Goal: Find specific page/section: Find specific page/section

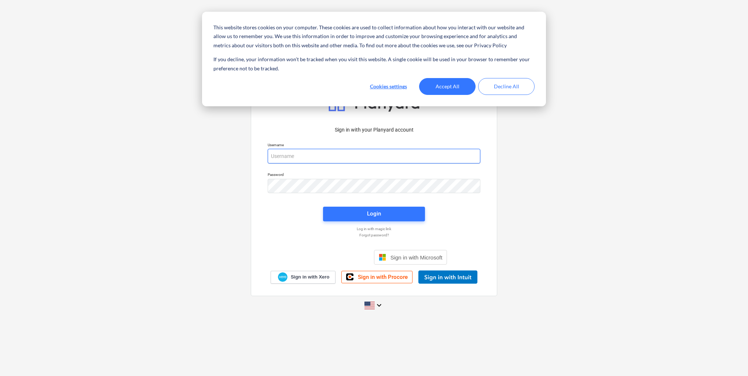
type input "[EMAIL_ADDRESS][DOMAIN_NAME]"
click at [458, 89] on button "Accept All" at bounding box center [447, 86] width 56 height 17
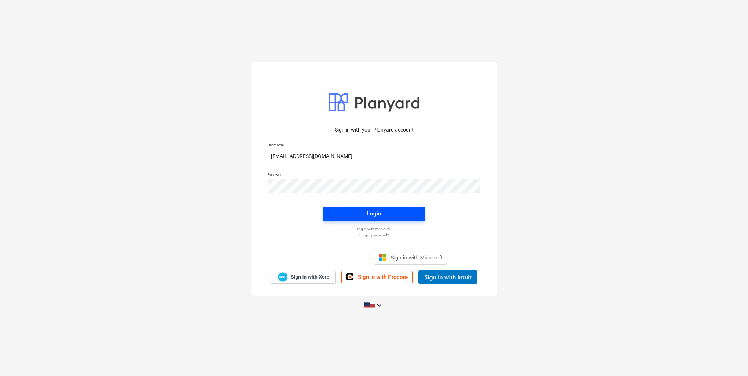
click at [379, 216] on div "Login" at bounding box center [374, 214] width 14 height 10
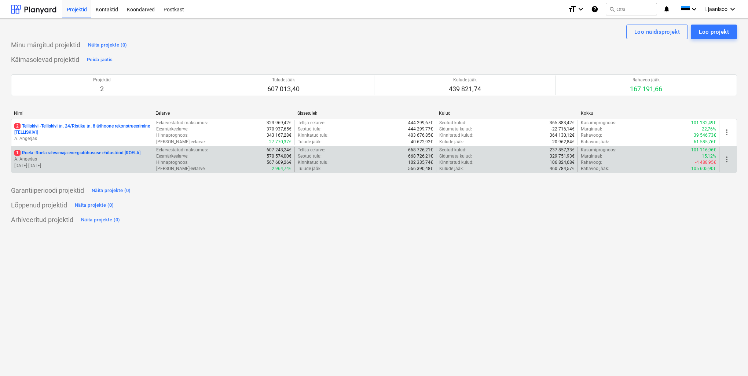
click at [63, 152] on p "1 Roela - Roela rahvamaja energiatõhususe ehitustööd [ROELA]" at bounding box center [77, 153] width 126 height 6
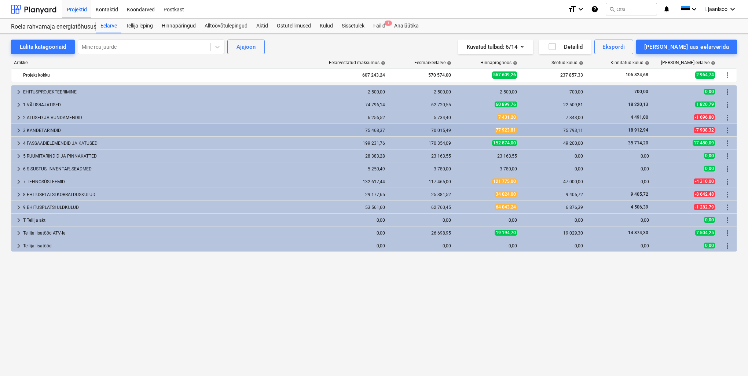
click at [18, 131] on span "keyboard_arrow_right" at bounding box center [18, 130] width 9 height 9
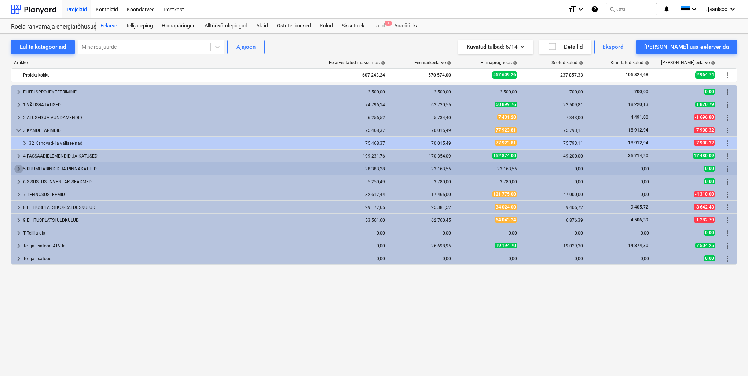
click at [19, 168] on span "keyboard_arrow_right" at bounding box center [18, 169] width 9 height 9
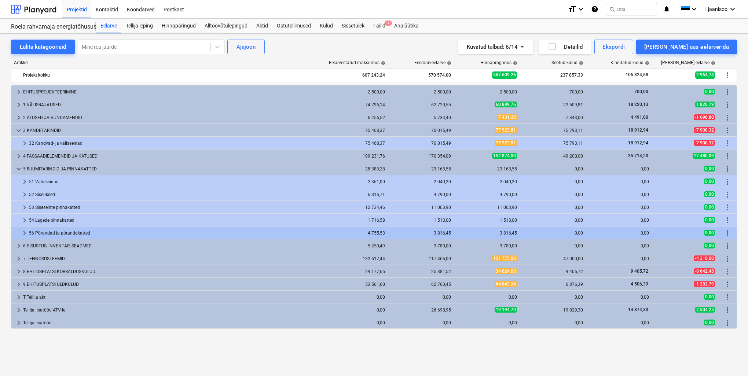
click at [26, 233] on span "keyboard_arrow_right" at bounding box center [24, 233] width 9 height 9
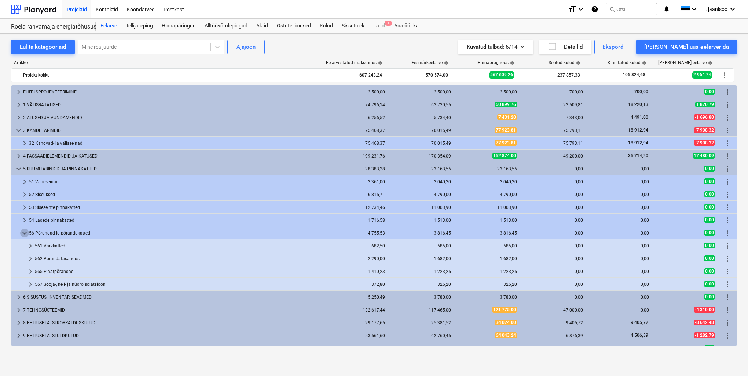
click at [26, 233] on span "keyboard_arrow_down" at bounding box center [24, 233] width 9 height 9
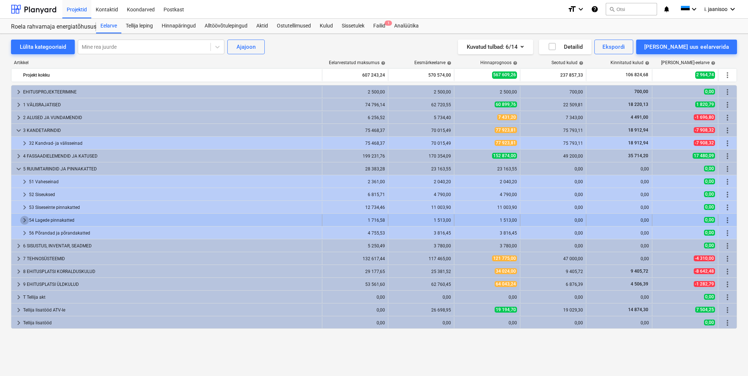
click at [27, 222] on span "keyboard_arrow_right" at bounding box center [24, 220] width 9 height 9
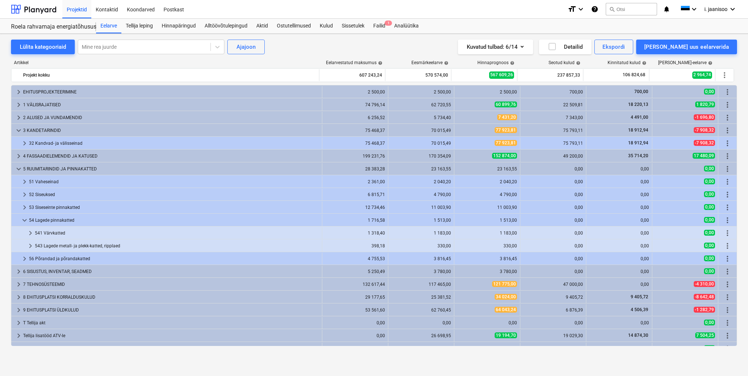
click at [27, 222] on span "keyboard_arrow_down" at bounding box center [24, 220] width 9 height 9
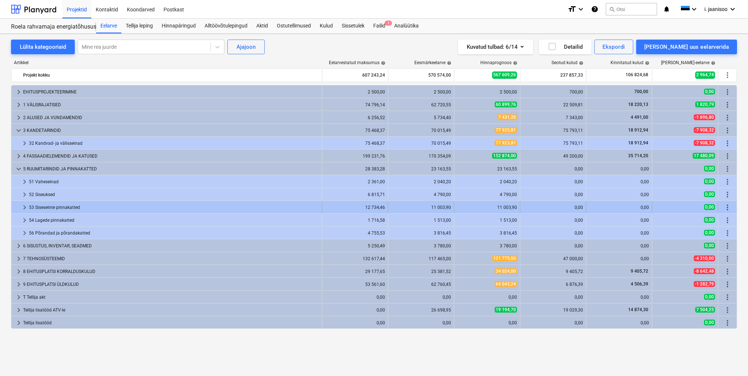
click at [24, 208] on span "keyboard_arrow_right" at bounding box center [24, 207] width 9 height 9
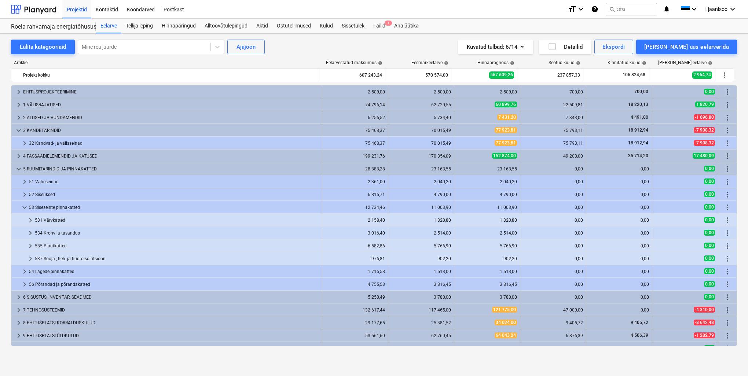
click at [30, 234] on span "keyboard_arrow_right" at bounding box center [30, 233] width 9 height 9
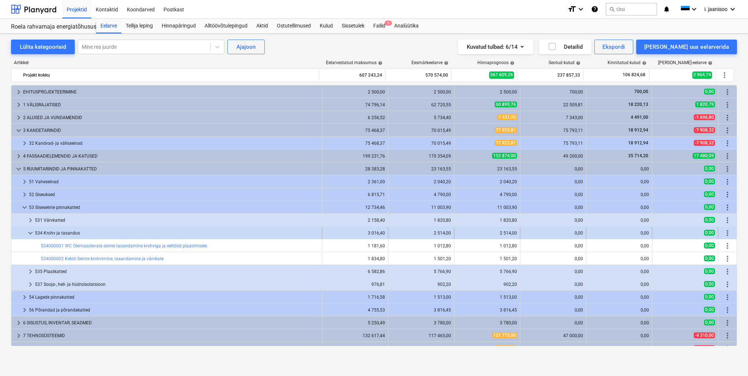
click at [28, 235] on span "keyboard_arrow_down" at bounding box center [30, 233] width 9 height 9
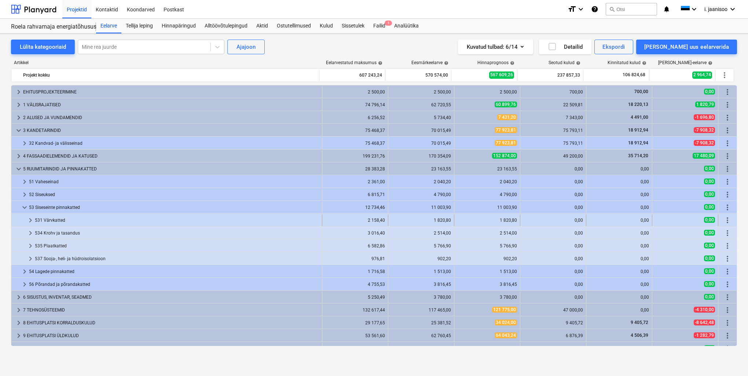
click at [33, 222] on span "keyboard_arrow_right" at bounding box center [30, 220] width 9 height 9
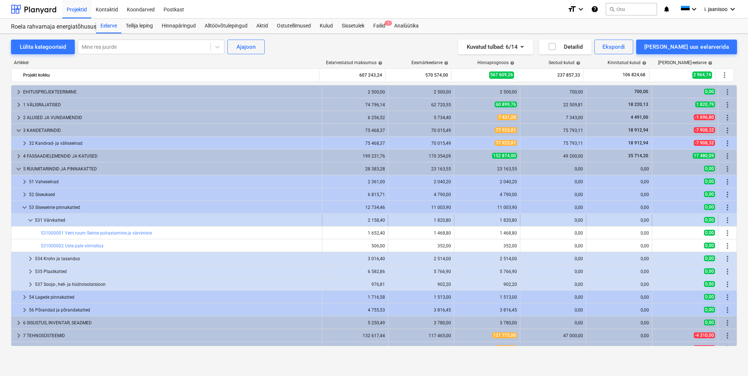
click at [30, 220] on span "keyboard_arrow_down" at bounding box center [30, 220] width 9 height 9
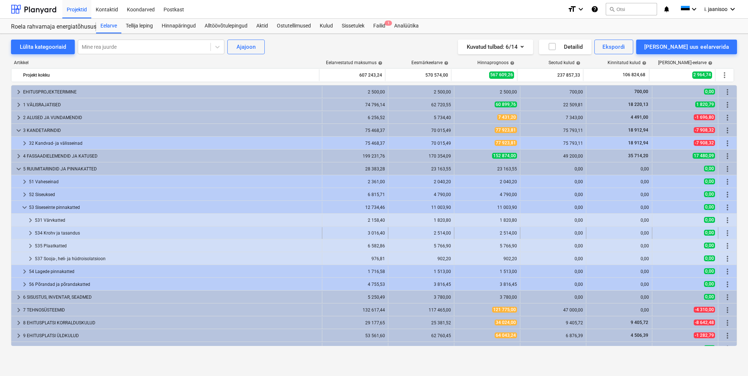
click at [32, 234] on span "keyboard_arrow_right" at bounding box center [30, 233] width 9 height 9
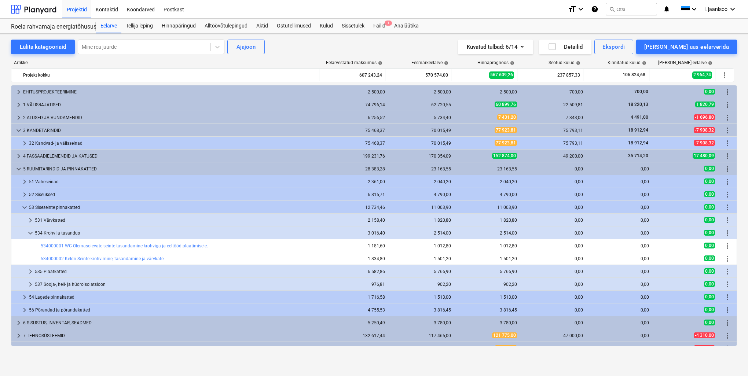
click at [32, 234] on span "keyboard_arrow_down" at bounding box center [30, 233] width 9 height 9
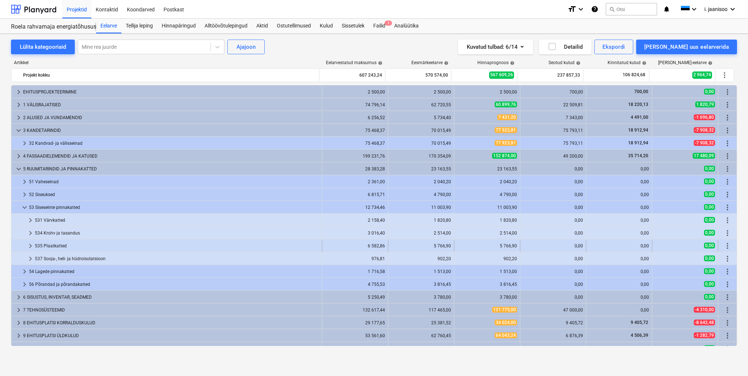
click at [32, 245] on span "keyboard_arrow_right" at bounding box center [30, 246] width 9 height 9
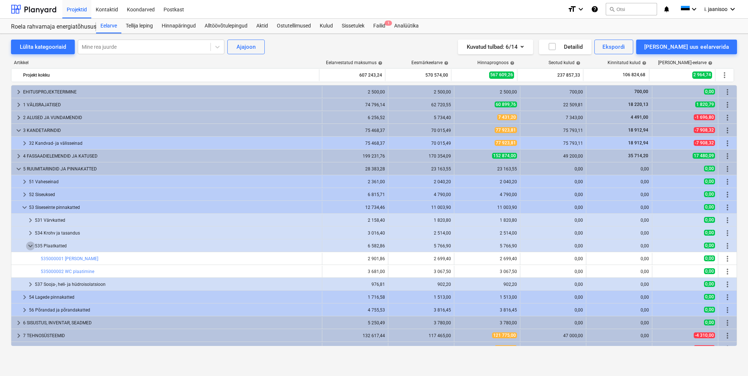
click at [32, 245] on span "keyboard_arrow_down" at bounding box center [30, 246] width 9 height 9
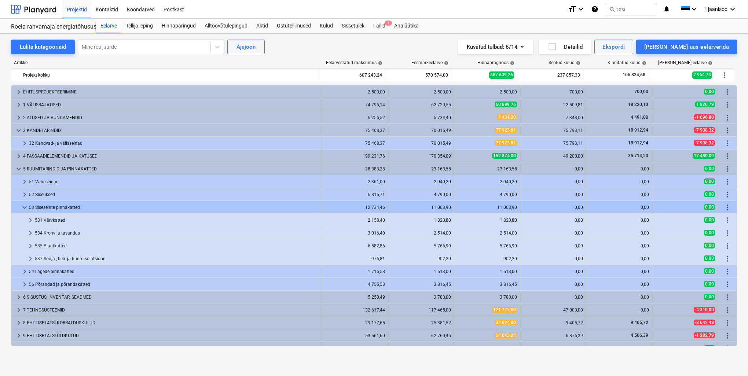
click at [23, 207] on span "keyboard_arrow_down" at bounding box center [24, 207] width 9 height 9
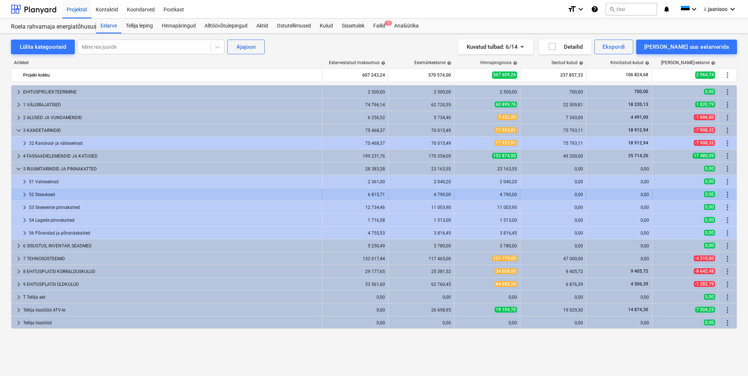
click at [22, 194] on span "keyboard_arrow_right" at bounding box center [24, 194] width 9 height 9
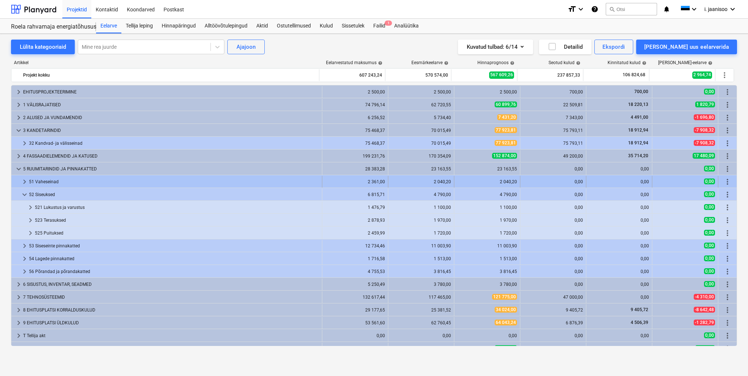
click at [22, 182] on span "keyboard_arrow_right" at bounding box center [24, 182] width 9 height 9
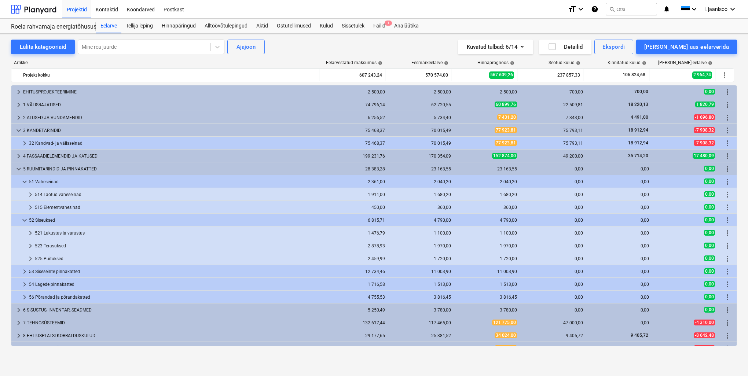
click at [30, 208] on span "keyboard_arrow_right" at bounding box center [30, 207] width 9 height 9
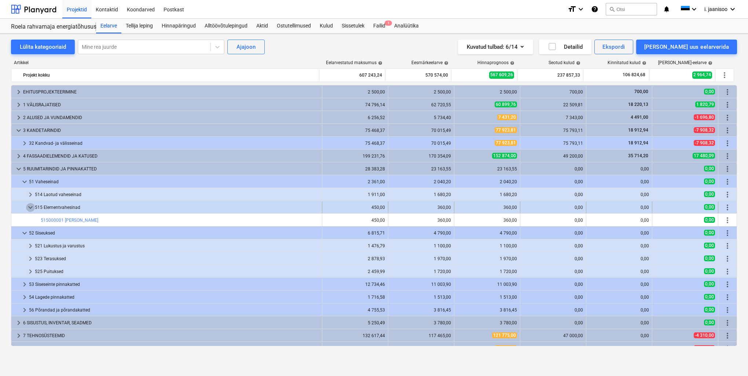
click at [30, 208] on span "keyboard_arrow_down" at bounding box center [30, 207] width 9 height 9
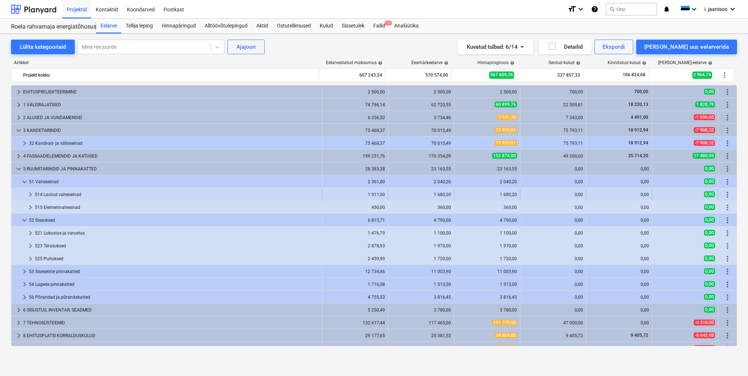
click at [31, 196] on span "keyboard_arrow_right" at bounding box center [30, 194] width 9 height 9
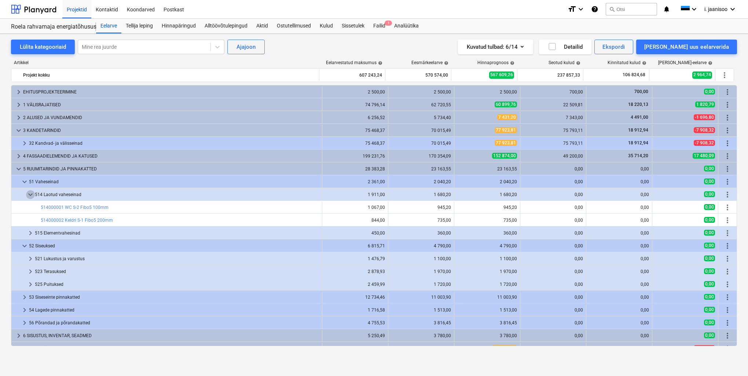
click at [31, 196] on span "keyboard_arrow_down" at bounding box center [30, 194] width 9 height 9
